Goal: Check status: Check status

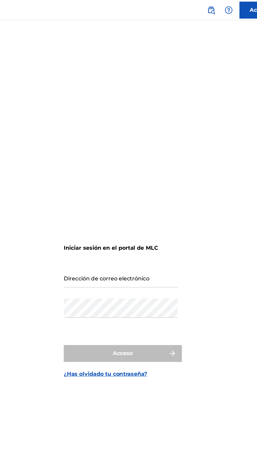
click at [87, 223] on input "Dirección de correo electrónico" at bounding box center [126, 215] width 88 height 15
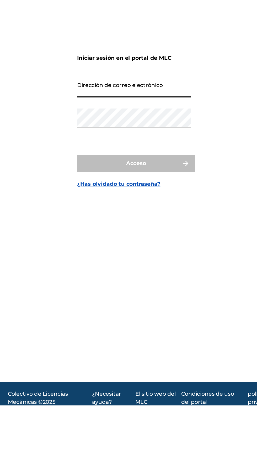
type input "[EMAIL_ADDRESS][DOMAIN_NAME]"
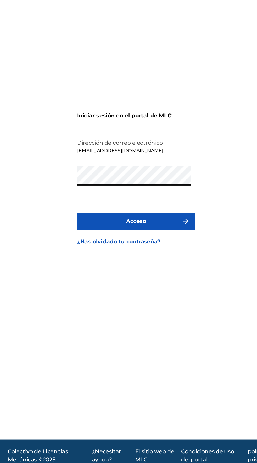
click at [82, 268] on button "Acceso" at bounding box center [128, 274] width 92 height 13
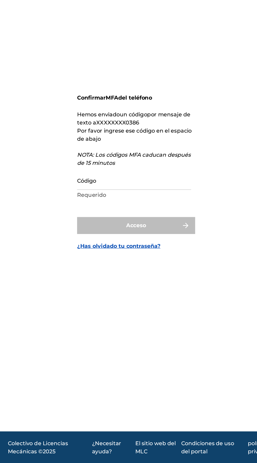
scroll to position [10, 0]
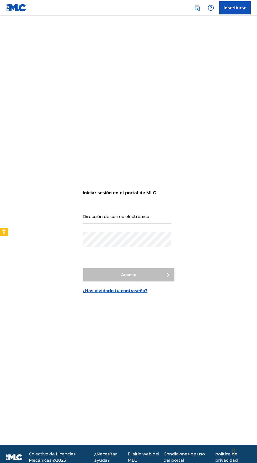
click at [92, 223] on input "Dirección de correo electrónico" at bounding box center [126, 215] width 88 height 15
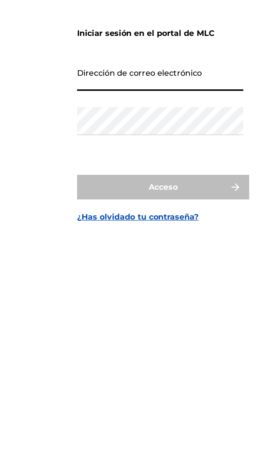
type input "[EMAIL_ADDRESS][DOMAIN_NAME]"
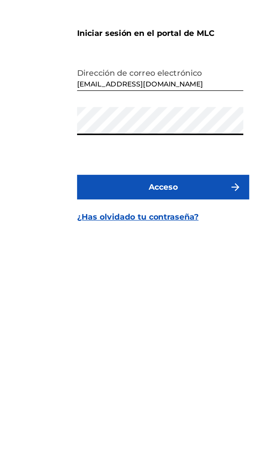
click at [82, 268] on button "Acceso" at bounding box center [128, 274] width 92 height 13
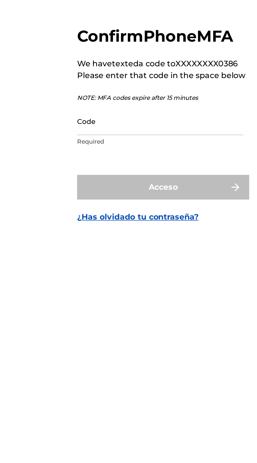
scroll to position [10, 0]
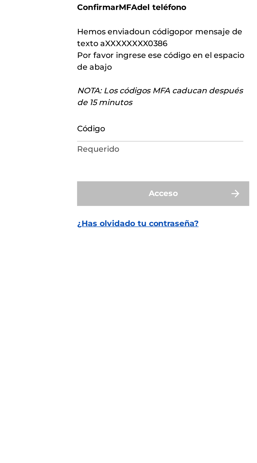
click at [94, 250] on input "Código" at bounding box center [126, 242] width 88 height 15
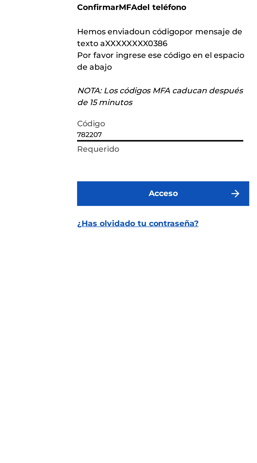
type input "782207"
click at [106, 284] on button "Acceso" at bounding box center [128, 277] width 92 height 13
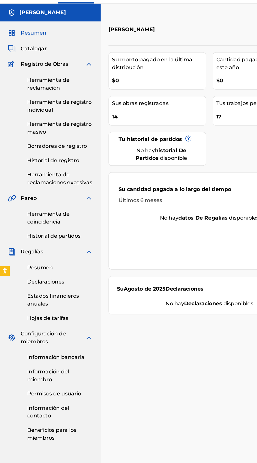
click at [26, 144] on font "Historial de registro" at bounding box center [43, 142] width 42 height 5
